Goal: Information Seeking & Learning: Find specific fact

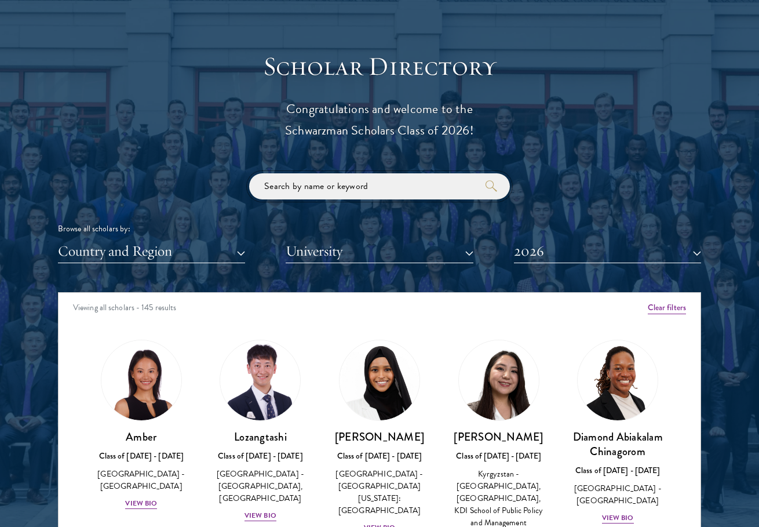
click at [387, 184] on input "search" at bounding box center [379, 186] width 261 height 26
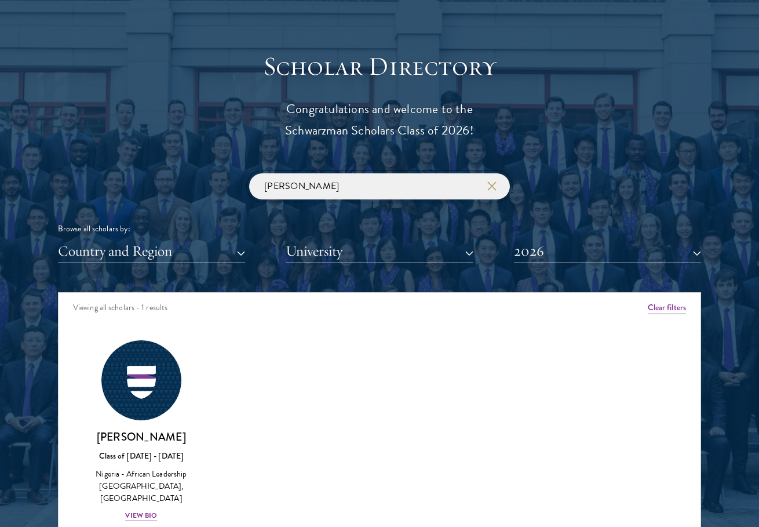
click button "submit" at bounding box center [0, 0] width 0 height 0
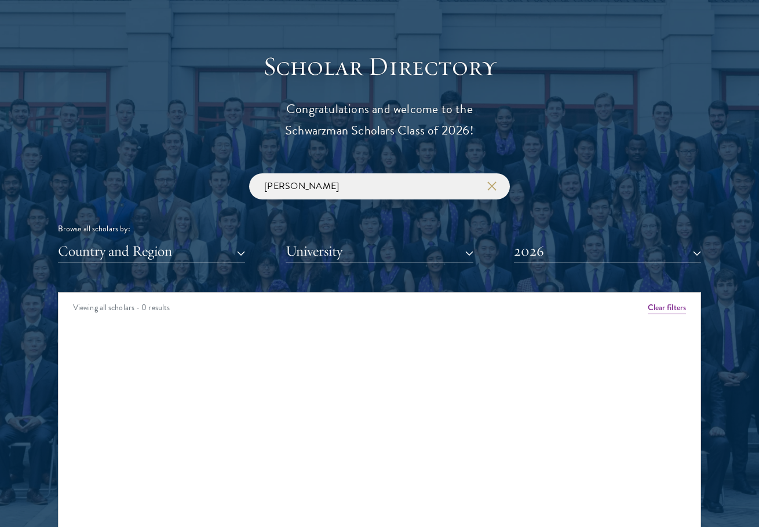
click at [584, 253] on button "2026" at bounding box center [607, 251] width 187 height 24
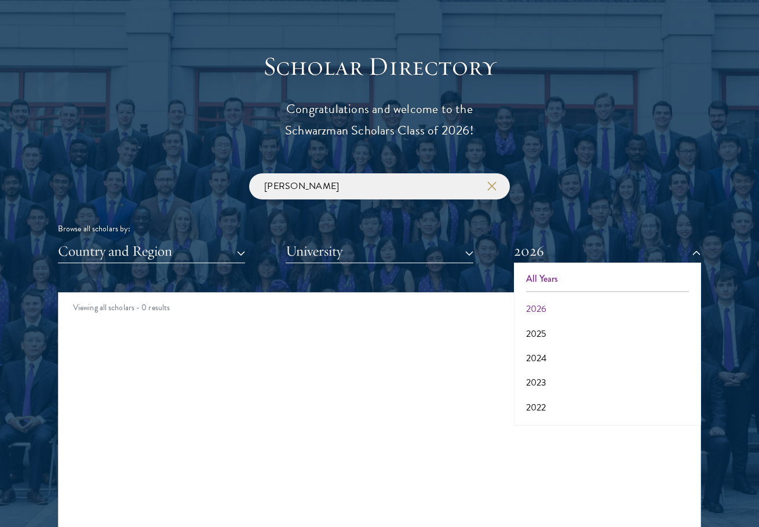
click at [567, 278] on button "All Years" at bounding box center [608, 279] width 180 height 24
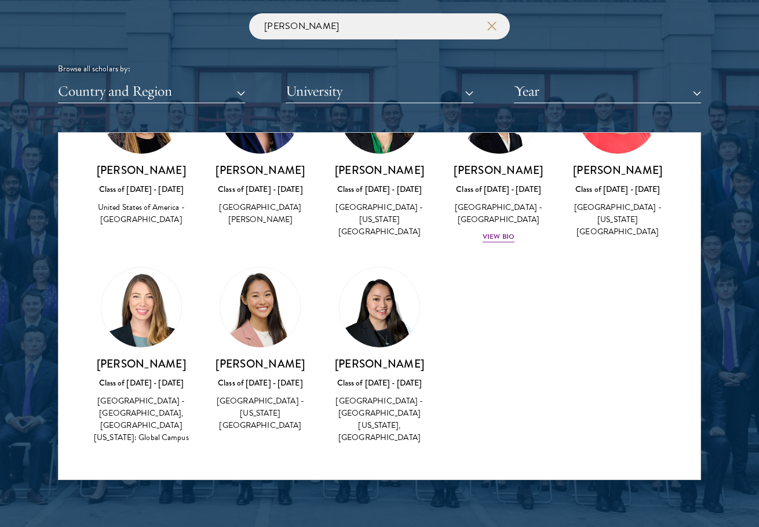
scroll to position [107, 0]
drag, startPoint x: 332, startPoint y: 24, endPoint x: 179, endPoint y: 24, distance: 153.1
click at [179, 24] on div "[PERSON_NAME] Browse all scholars by: Country and Region All Countries and Regi…" at bounding box center [380, 58] width 644 height 90
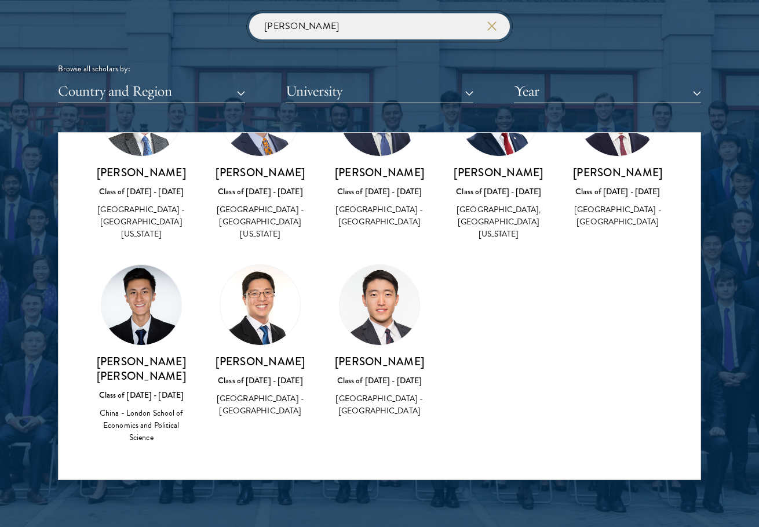
type input "[PERSON_NAME]"
drag, startPoint x: 179, startPoint y: 24, endPoint x: 291, endPoint y: 388, distance: 381.4
click at [291, 387] on div "Class of [DATE] - [DATE]" at bounding box center [261, 381] width 96 height 12
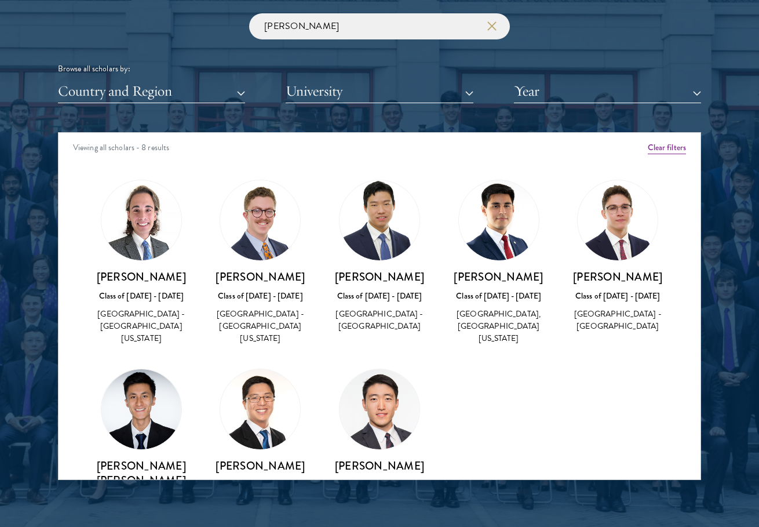
drag, startPoint x: 244, startPoint y: 271, endPoint x: 267, endPoint y: 351, distance: 82.7
click at [267, 346] on div "[PERSON_NAME] Class of [DATE] - [DATE] [GEOGRAPHIC_DATA] - [GEOGRAPHIC_DATA][US…" at bounding box center [261, 308] width 96 height 76
click at [267, 344] on div "[GEOGRAPHIC_DATA] - [GEOGRAPHIC_DATA][US_STATE]" at bounding box center [261, 326] width 96 height 37
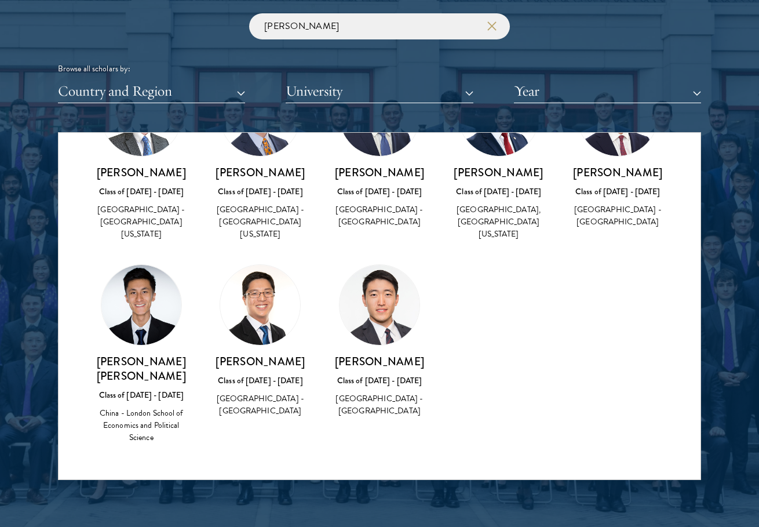
scroll to position [119, 0]
